Goal: Information Seeking & Learning: Learn about a topic

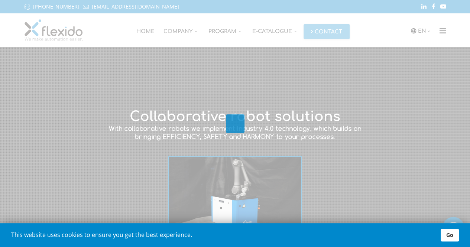
click at [205, 147] on div at bounding box center [235, 123] width 470 height 247
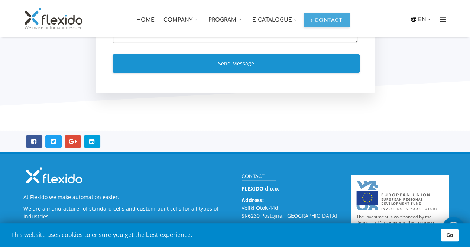
scroll to position [1295, 0]
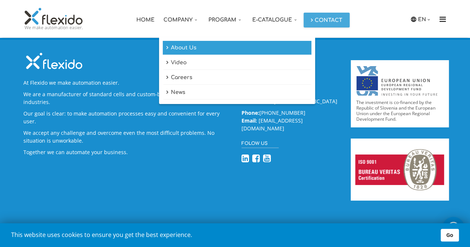
click at [171, 47] on link "About Us" at bounding box center [237, 48] width 149 height 14
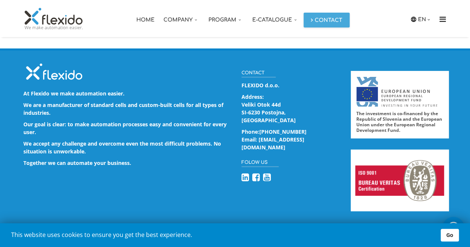
scroll to position [954, 0]
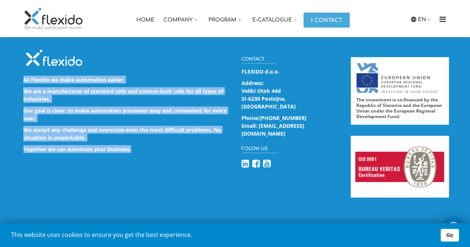
drag, startPoint x: 146, startPoint y: 152, endPoint x: 21, endPoint y: 74, distance: 147.8
click at [21, 74] on div "At Flexido we make automation easier. We are a manufacturer of standard cells a…" at bounding box center [127, 102] width 218 height 109
click at [203, 76] on p "At Flexido we make automation easier." at bounding box center [126, 80] width 207 height 8
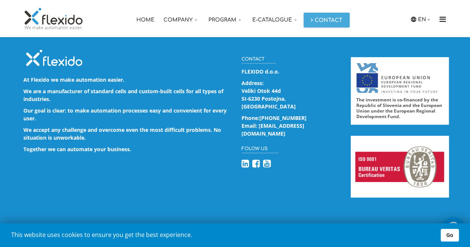
click at [202, 77] on p "At Flexido we make automation easier." at bounding box center [126, 80] width 207 height 8
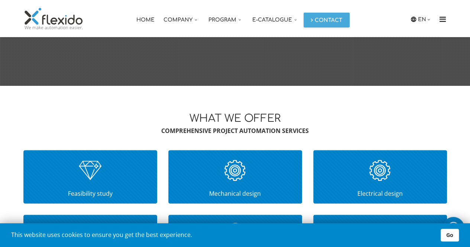
scroll to position [230, 0]
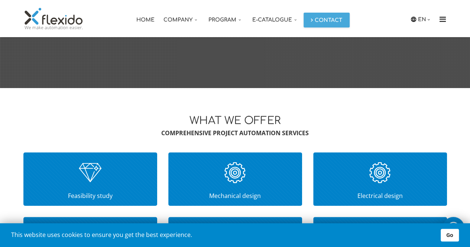
click at [142, 13] on link "Home" at bounding box center [145, 18] width 27 height 37
click at [146, 22] on link "Home" at bounding box center [145, 18] width 27 height 37
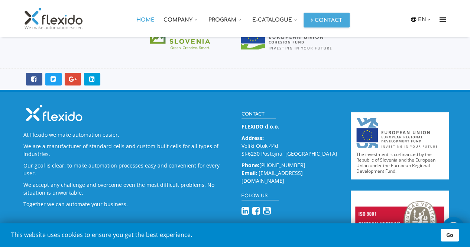
scroll to position [1595, 0]
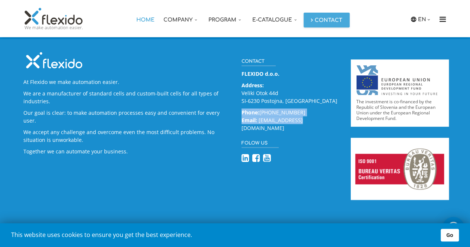
drag, startPoint x: 301, startPoint y: 118, endPoint x: 240, endPoint y: 105, distance: 62.1
click at [240, 105] on div "Contact FLEXIDO d.o.o. Address: Veliki Otok 44d SI-6230 Postojna, Slovenia Phon…" at bounding box center [290, 112] width 109 height 125
click at [189, 161] on div "At Flexido we make automation easier. We are a manufacturer of standard cells a…" at bounding box center [236, 136] width 436 height 172
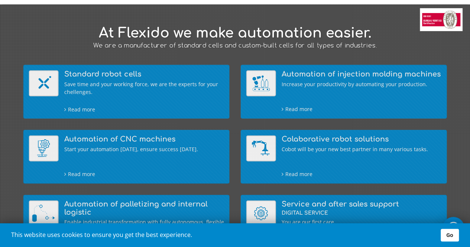
scroll to position [0, 0]
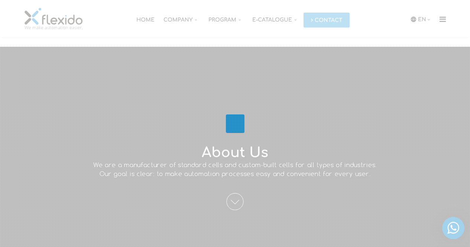
scroll to position [230, 0]
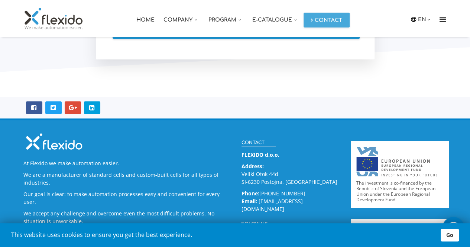
scroll to position [1213, 0]
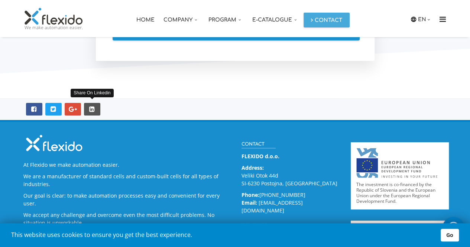
click at [91, 109] on icon at bounding box center [92, 109] width 9 height 9
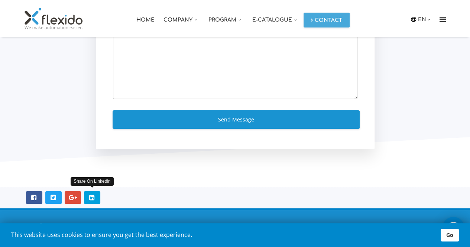
scroll to position [1295, 0]
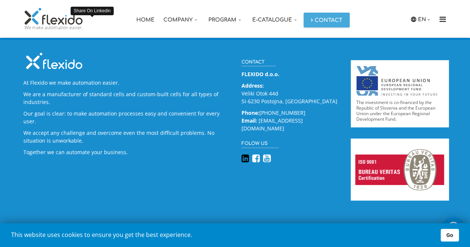
click at [243, 154] on icon at bounding box center [245, 158] width 8 height 9
